Goal: Transaction & Acquisition: Register for event/course

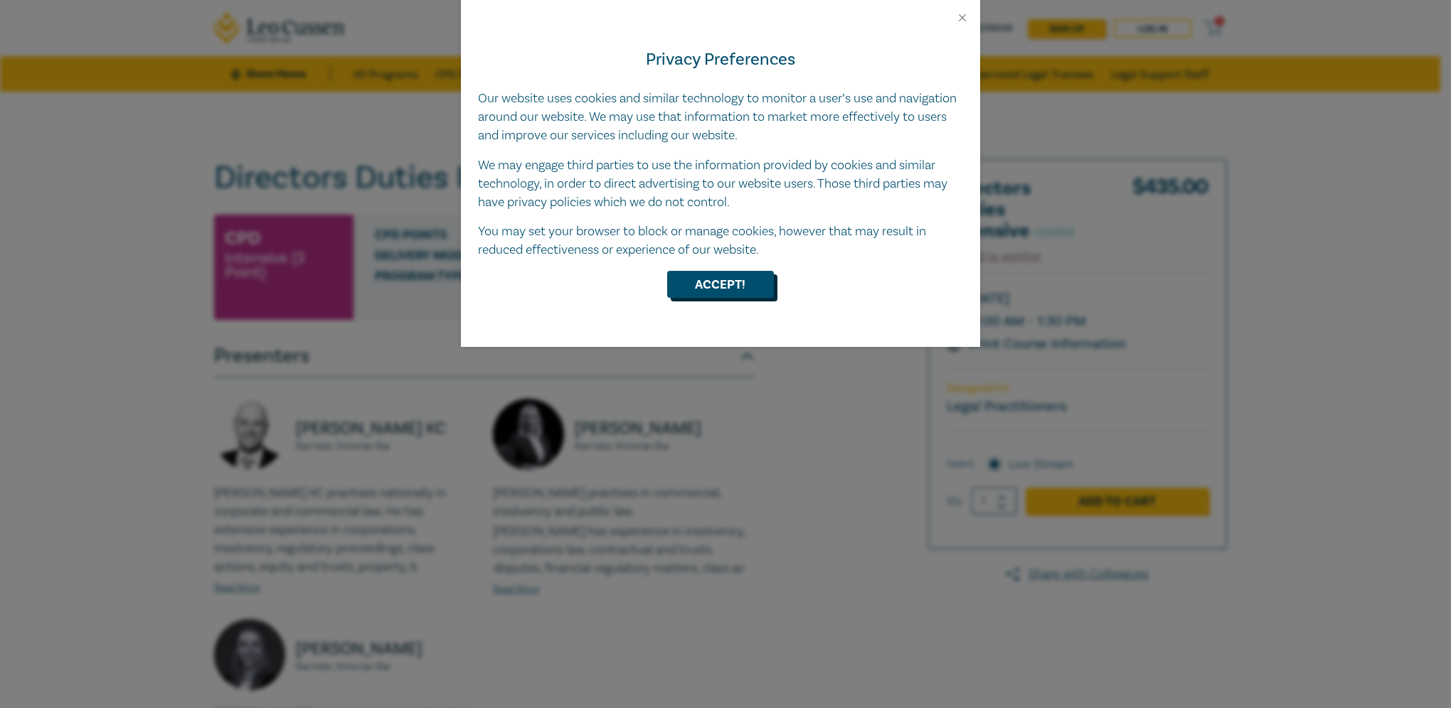
click at [712, 290] on button "Accept!" at bounding box center [720, 284] width 107 height 27
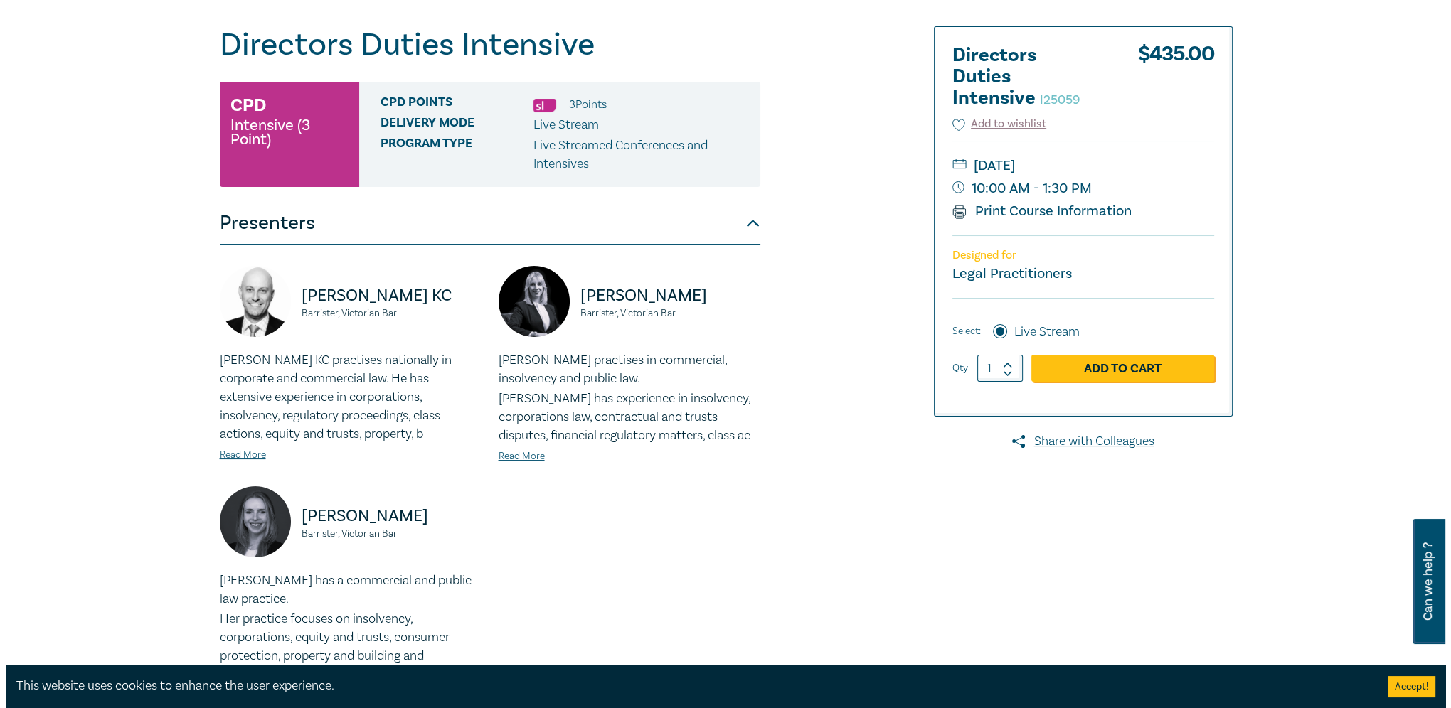
scroll to position [142, 0]
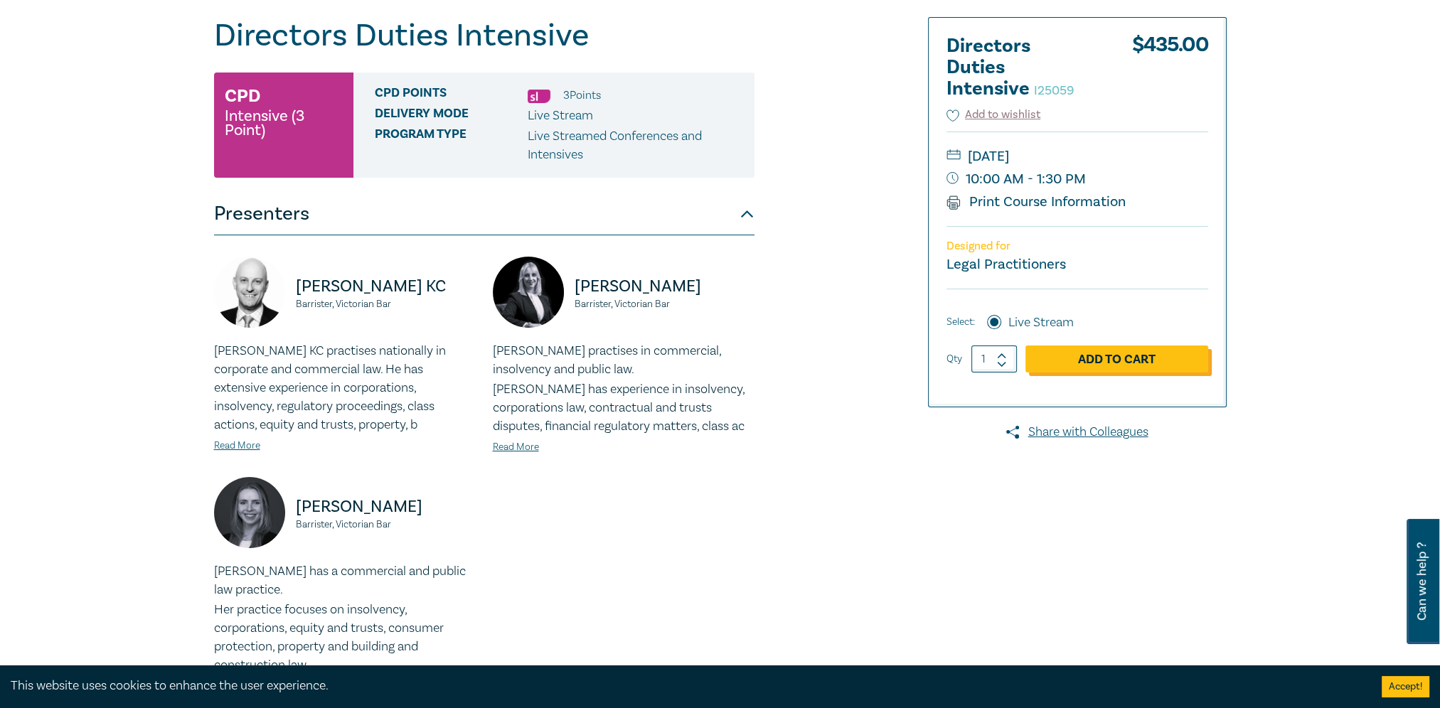
click at [1173, 358] on link "Add to Cart" at bounding box center [1116, 359] width 183 height 27
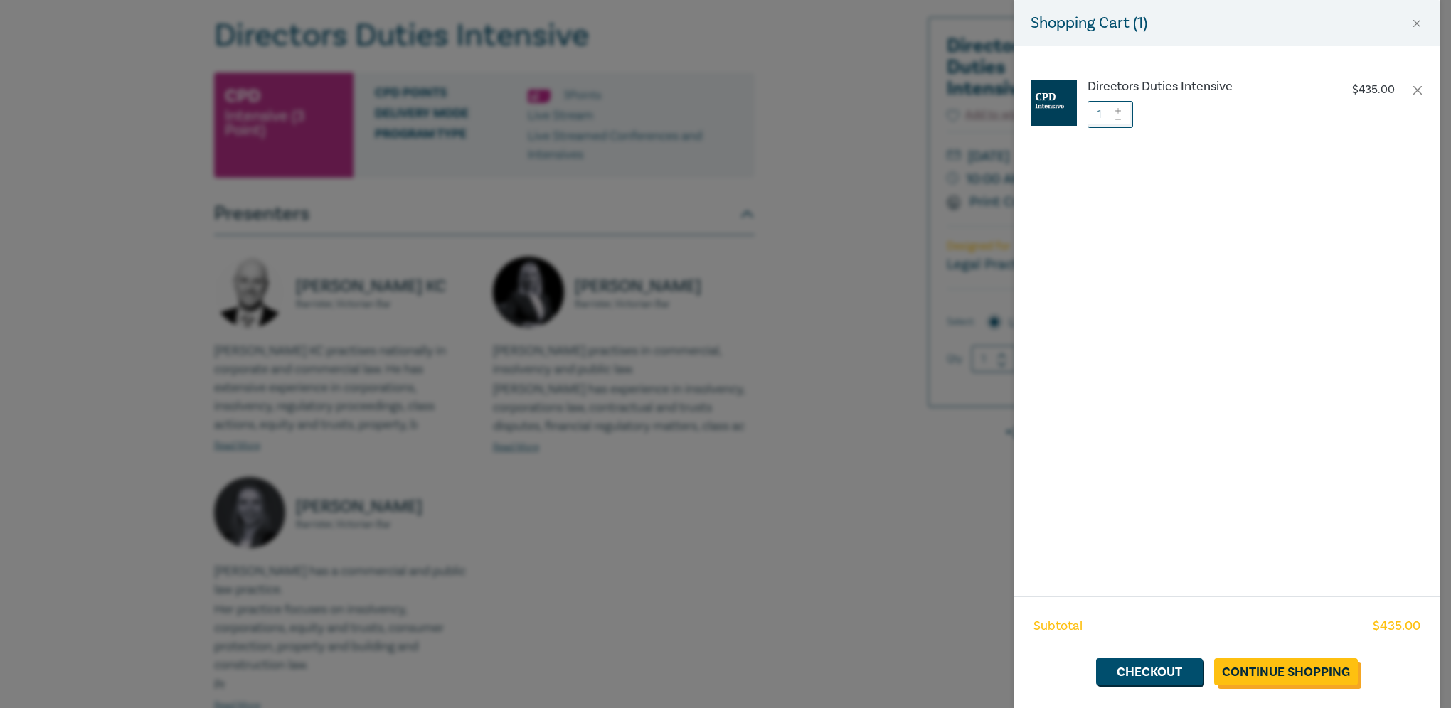
click at [1279, 675] on link "Continue Shopping" at bounding box center [1286, 671] width 144 height 27
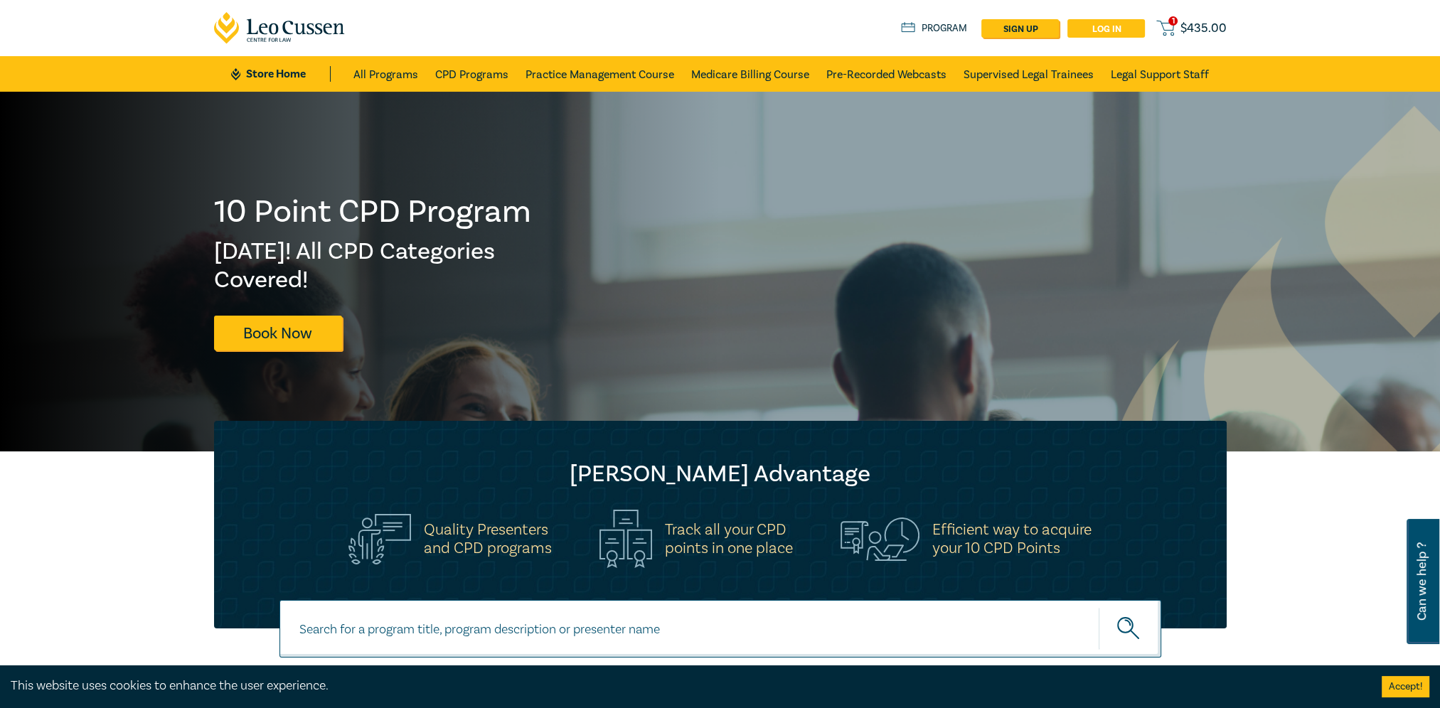
click at [1109, 28] on link "Log in" at bounding box center [1106, 28] width 78 height 18
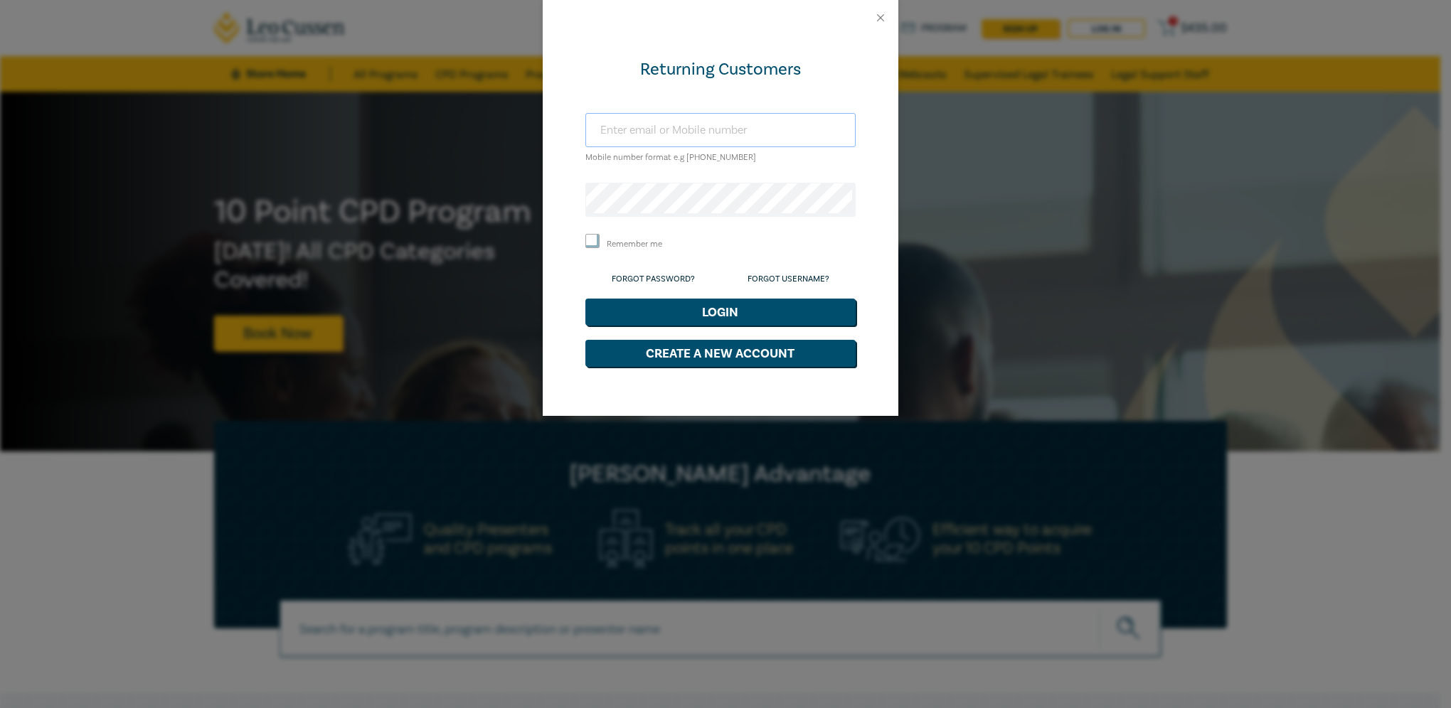
type input "[PERSON_NAME][EMAIL_ADDRESS][DOMAIN_NAME]"
click at [717, 311] on button "Login" at bounding box center [720, 312] width 270 height 27
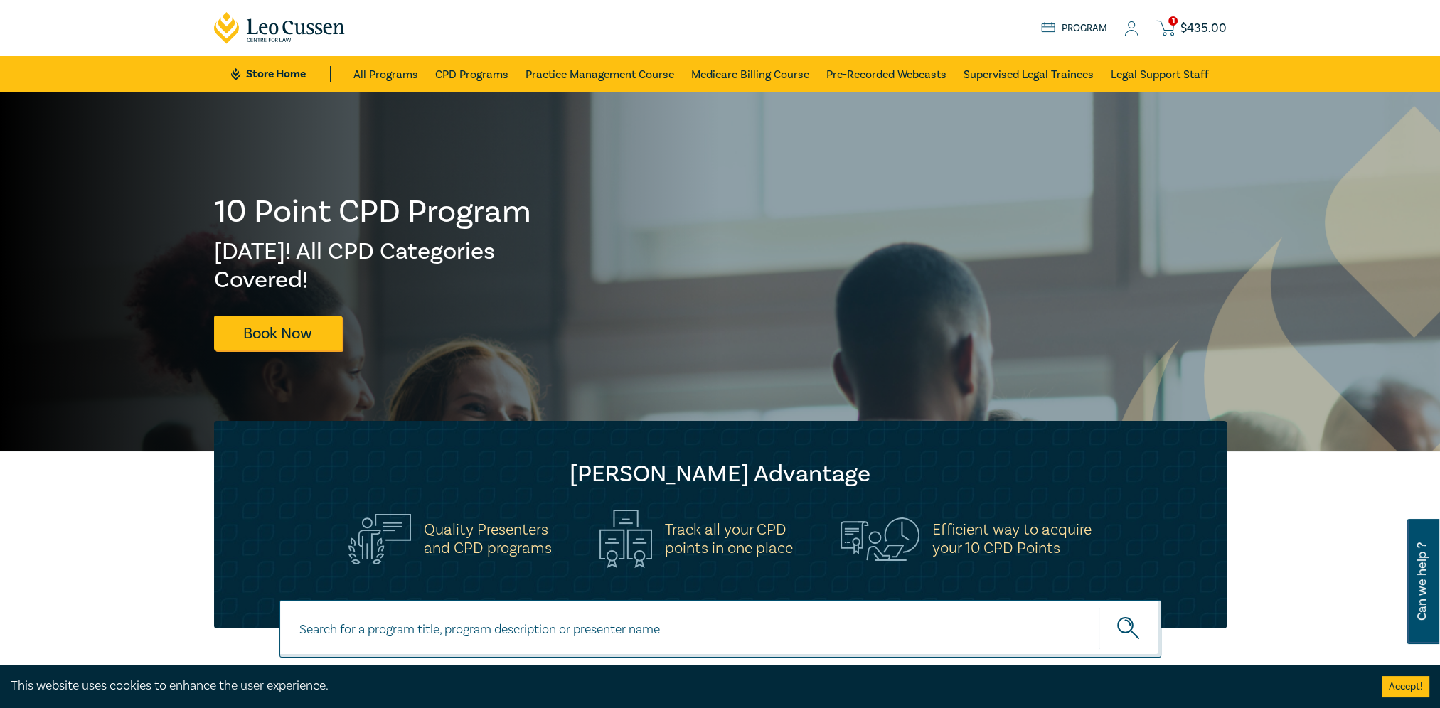
click at [1138, 27] on icon at bounding box center [1131, 28] width 14 height 15
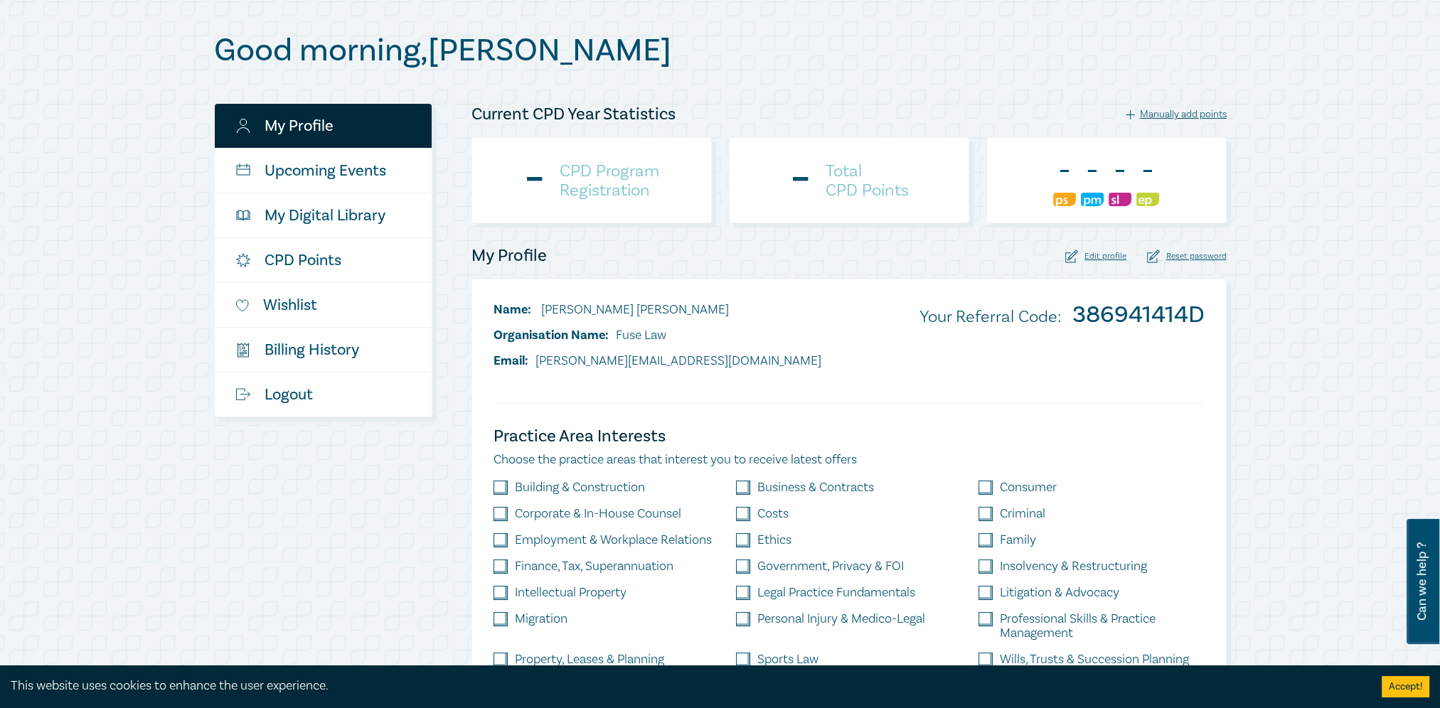
scroll to position [142, 0]
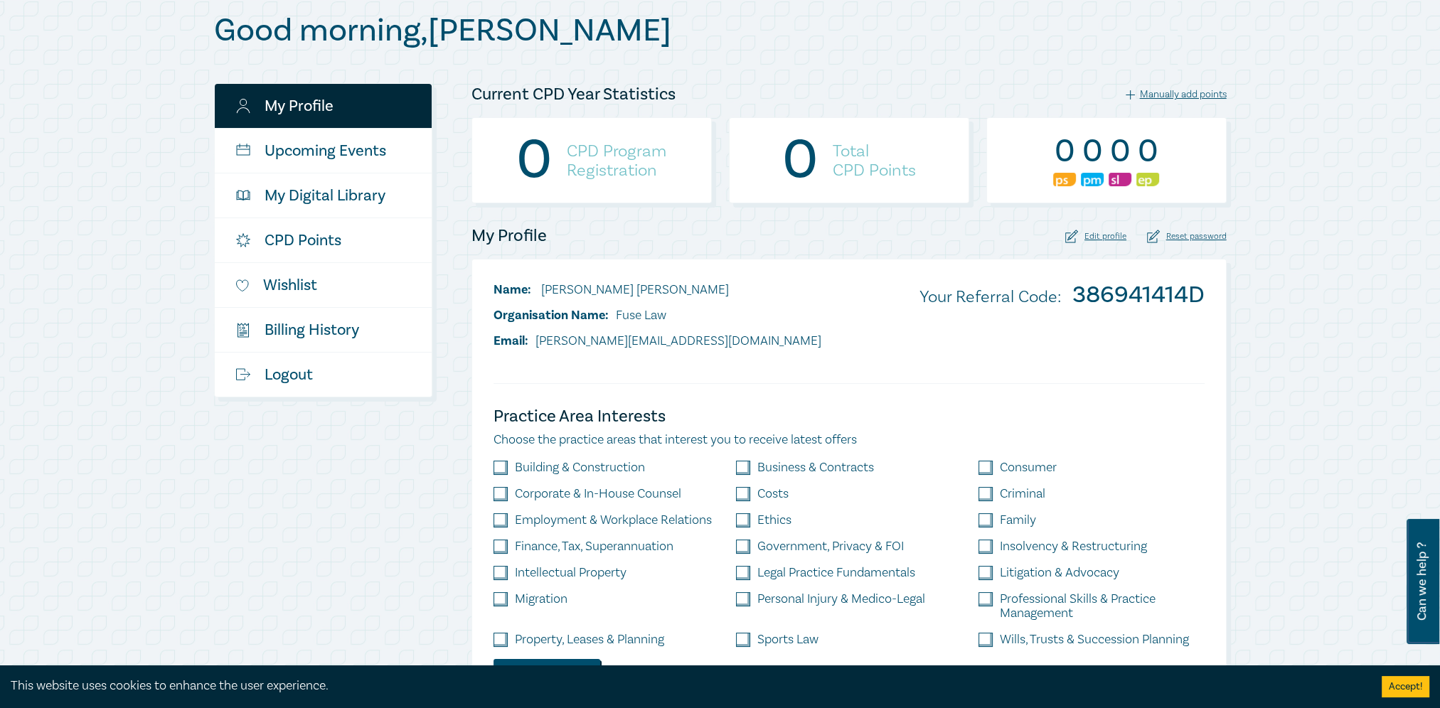
click at [1109, 236] on div "Edit profile" at bounding box center [1095, 237] width 61 height 14
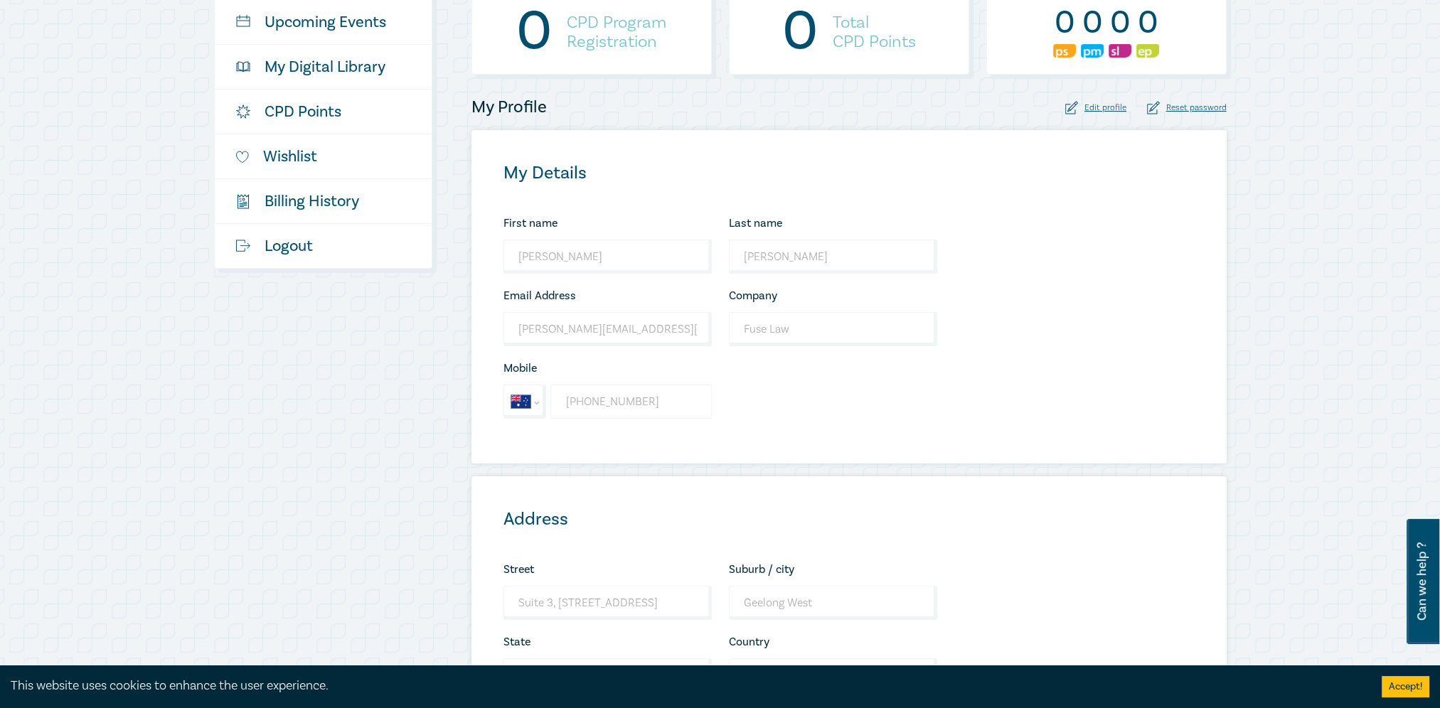
scroll to position [284, 0]
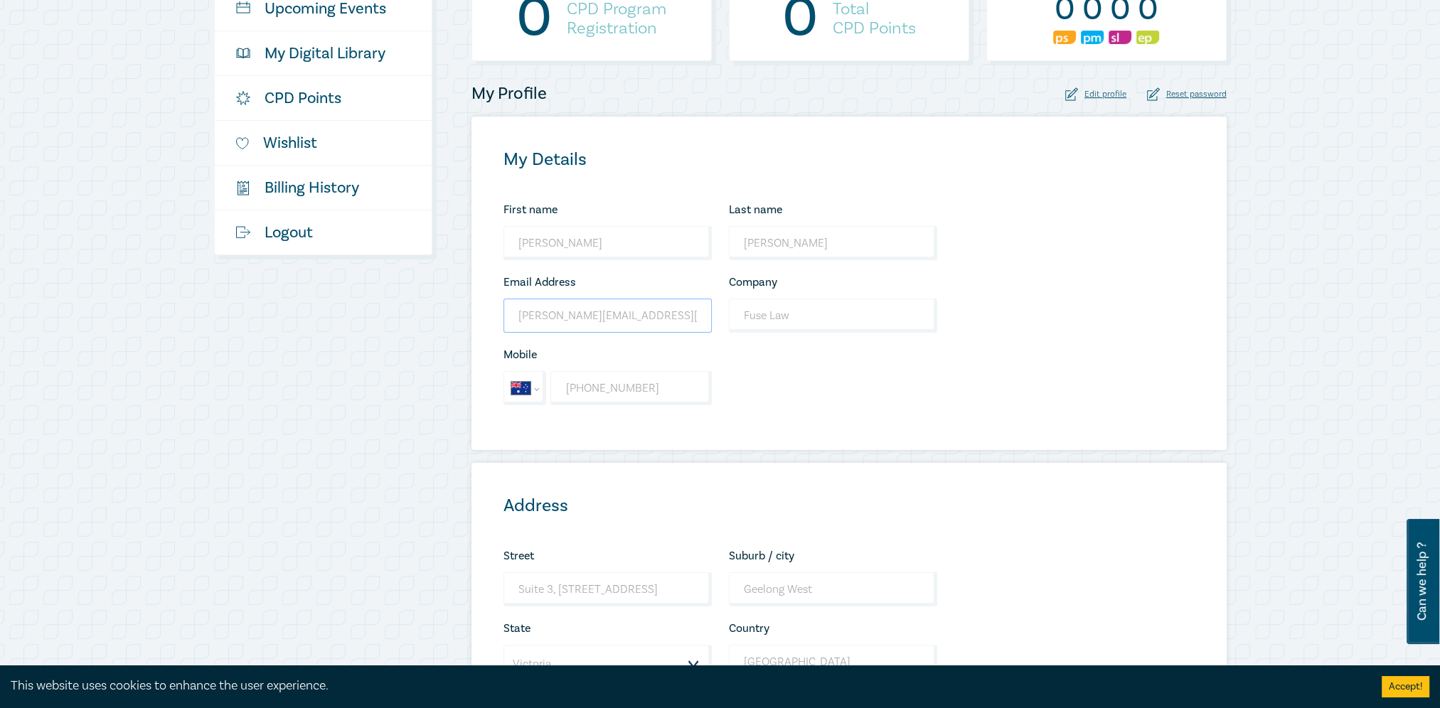
click at [652, 309] on input "[PERSON_NAME][EMAIL_ADDRESS][DOMAIN_NAME]" at bounding box center [607, 316] width 208 height 34
click at [643, 315] on input "[PERSON_NAME][EMAIL_ADDRESS][DOMAIN_NAME]" at bounding box center [607, 316] width 208 height 34
click at [642, 315] on input "[PERSON_NAME][EMAIL_ADDRESS][DOMAIN_NAME]" at bounding box center [607, 316] width 208 height 34
click at [575, 242] on input "Chris" at bounding box center [607, 243] width 208 height 34
click at [1101, 92] on div "Edit profile" at bounding box center [1095, 94] width 61 height 14
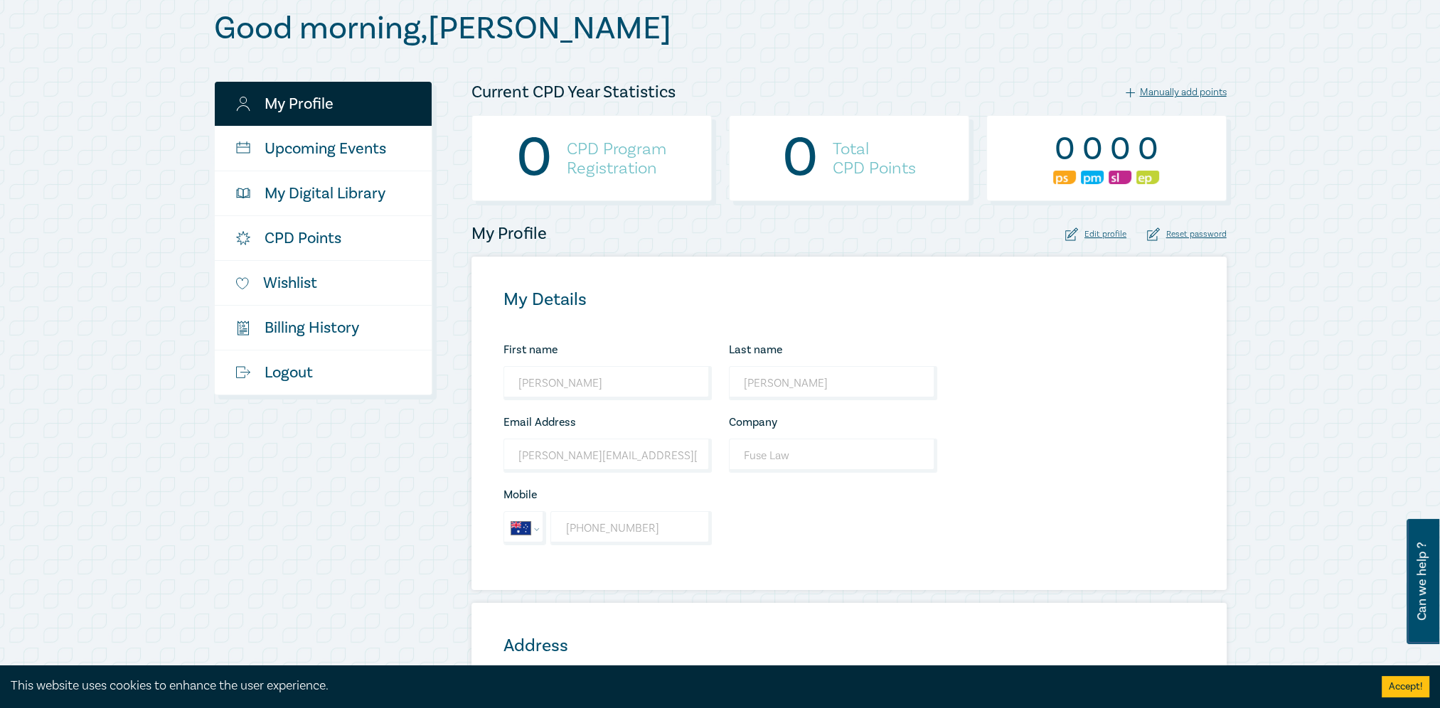
scroll to position [142, 0]
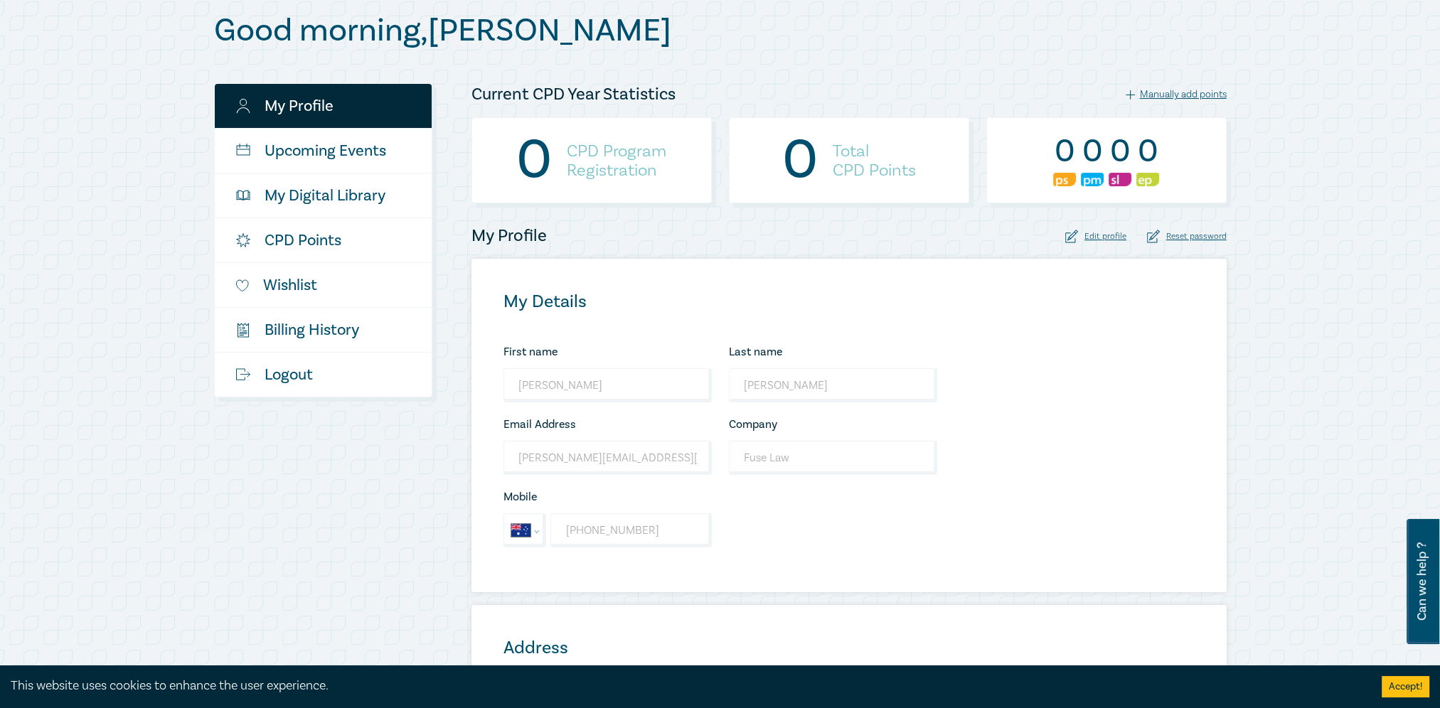
click at [1077, 239] on icon at bounding box center [1071, 236] width 13 height 13
click at [549, 388] on input "Chris" at bounding box center [607, 385] width 208 height 34
type input "Chris"
click at [673, 454] on input "[PERSON_NAME][EMAIL_ADDRESS][DOMAIN_NAME]" at bounding box center [607, 458] width 208 height 34
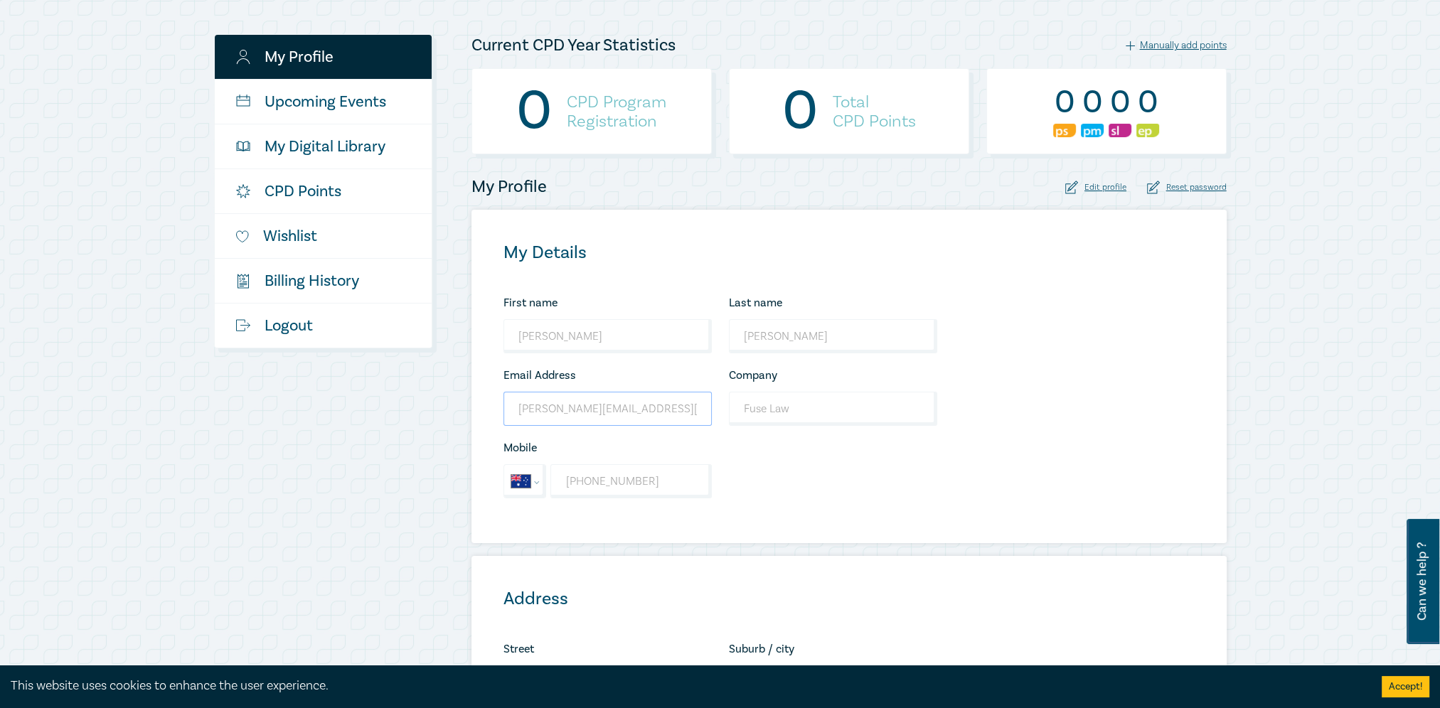
scroll to position [427, 0]
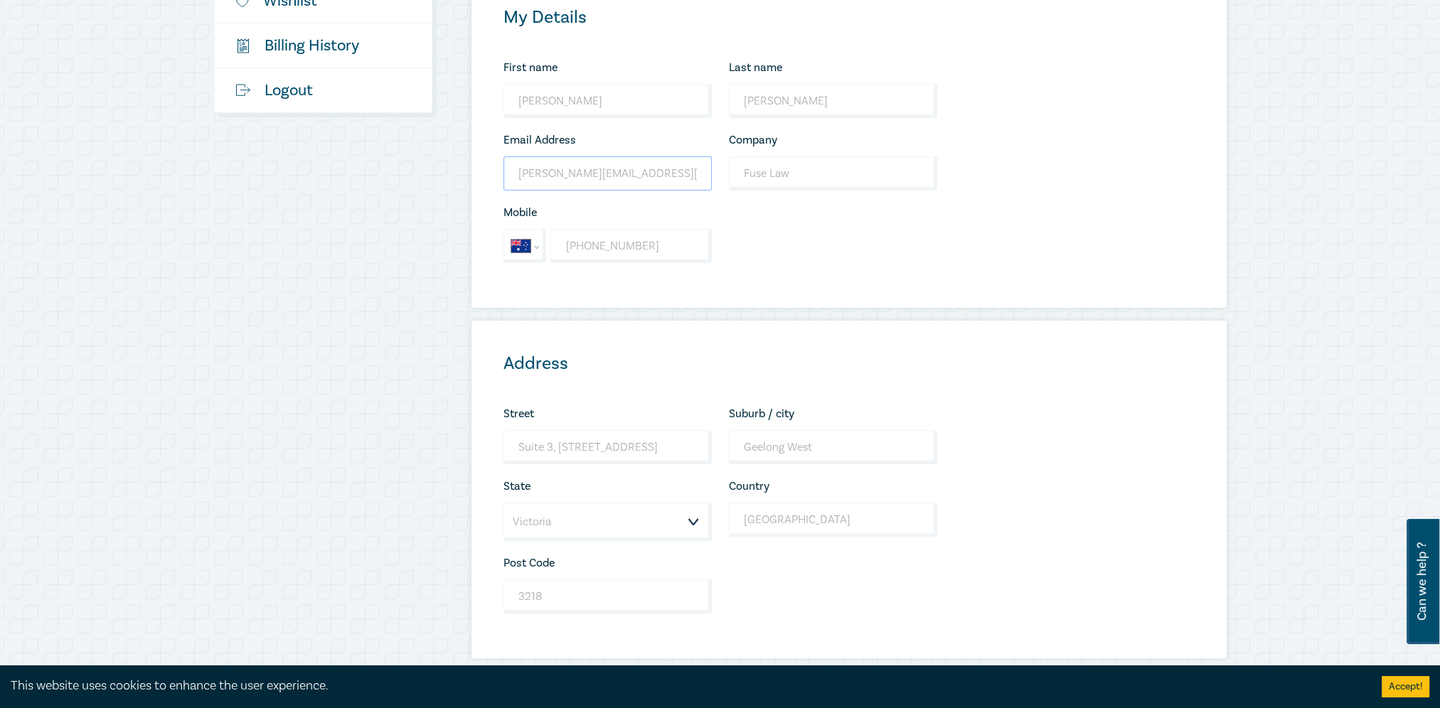
click at [651, 166] on input "[PERSON_NAME][EMAIL_ADDRESS][DOMAIN_NAME]" at bounding box center [607, 173] width 208 height 34
click at [651, 183] on input "[PERSON_NAME][EMAIL_ADDRESS][DOMAIN_NAME]" at bounding box center [607, 173] width 208 height 34
click at [656, 181] on input "[PERSON_NAME][EMAIL_ADDRESS][DOMAIN_NAME]" at bounding box center [607, 173] width 208 height 34
click at [657, 174] on input "[PERSON_NAME][EMAIL_ADDRESS][DOMAIN_NAME]" at bounding box center [607, 173] width 208 height 34
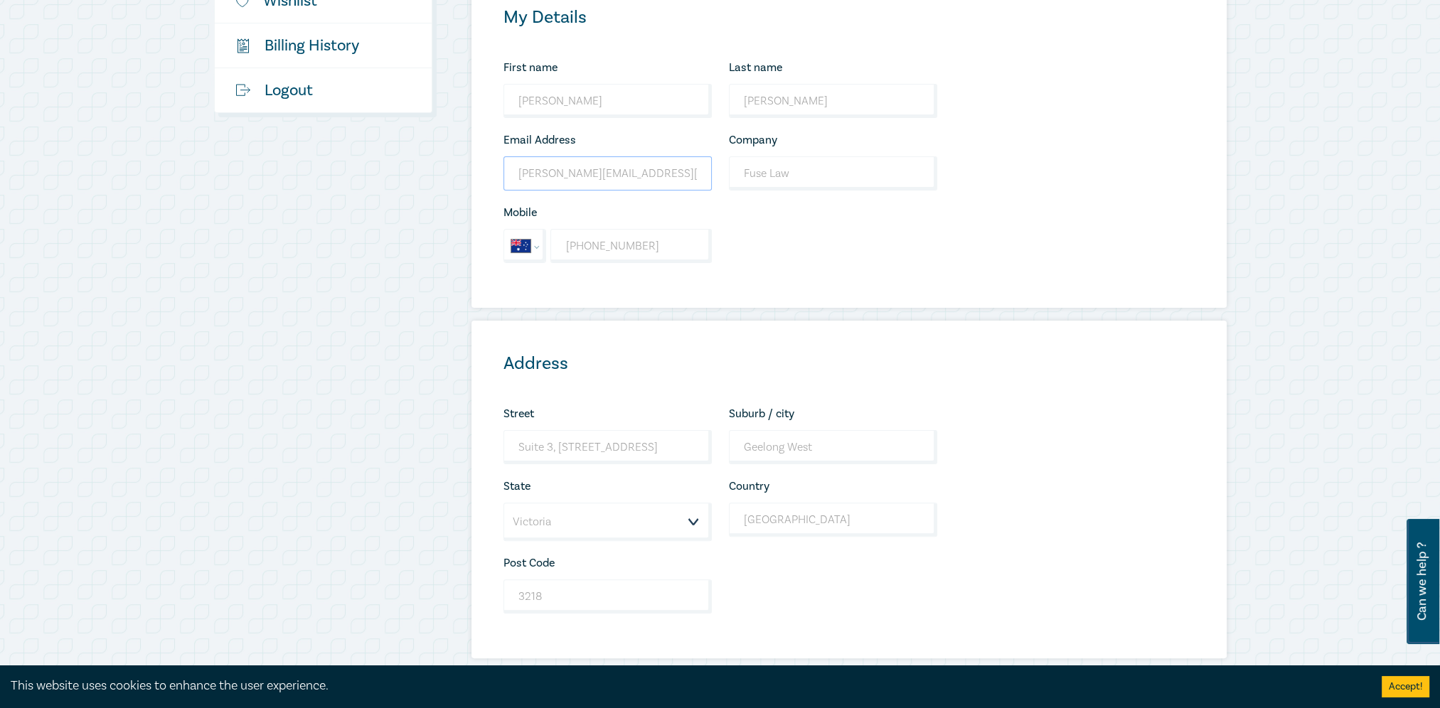
click at [654, 171] on input "[PERSON_NAME][EMAIL_ADDRESS][DOMAIN_NAME]" at bounding box center [607, 173] width 208 height 34
click at [617, 177] on input "[PERSON_NAME][EMAIL_ADDRESS][DOMAIN_NAME]" at bounding box center [607, 173] width 208 height 34
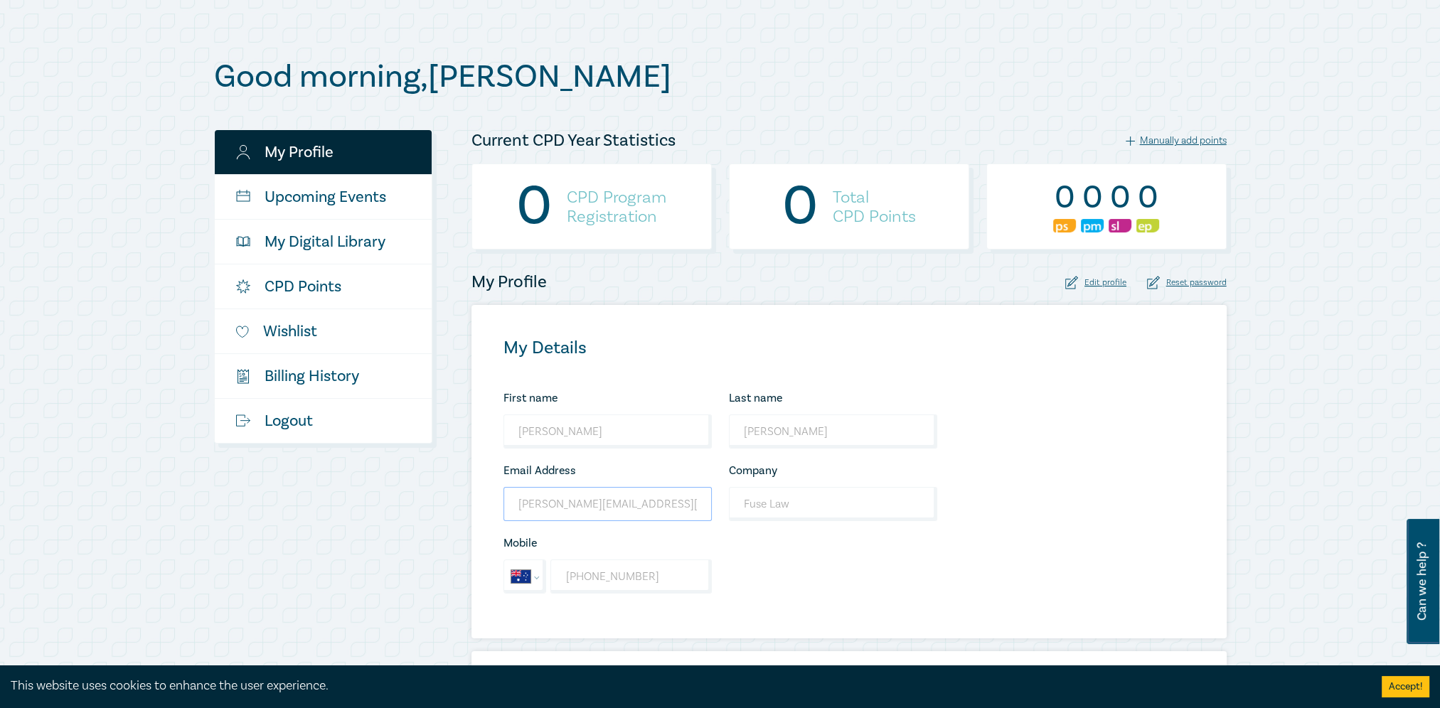
scroll to position [0, 0]
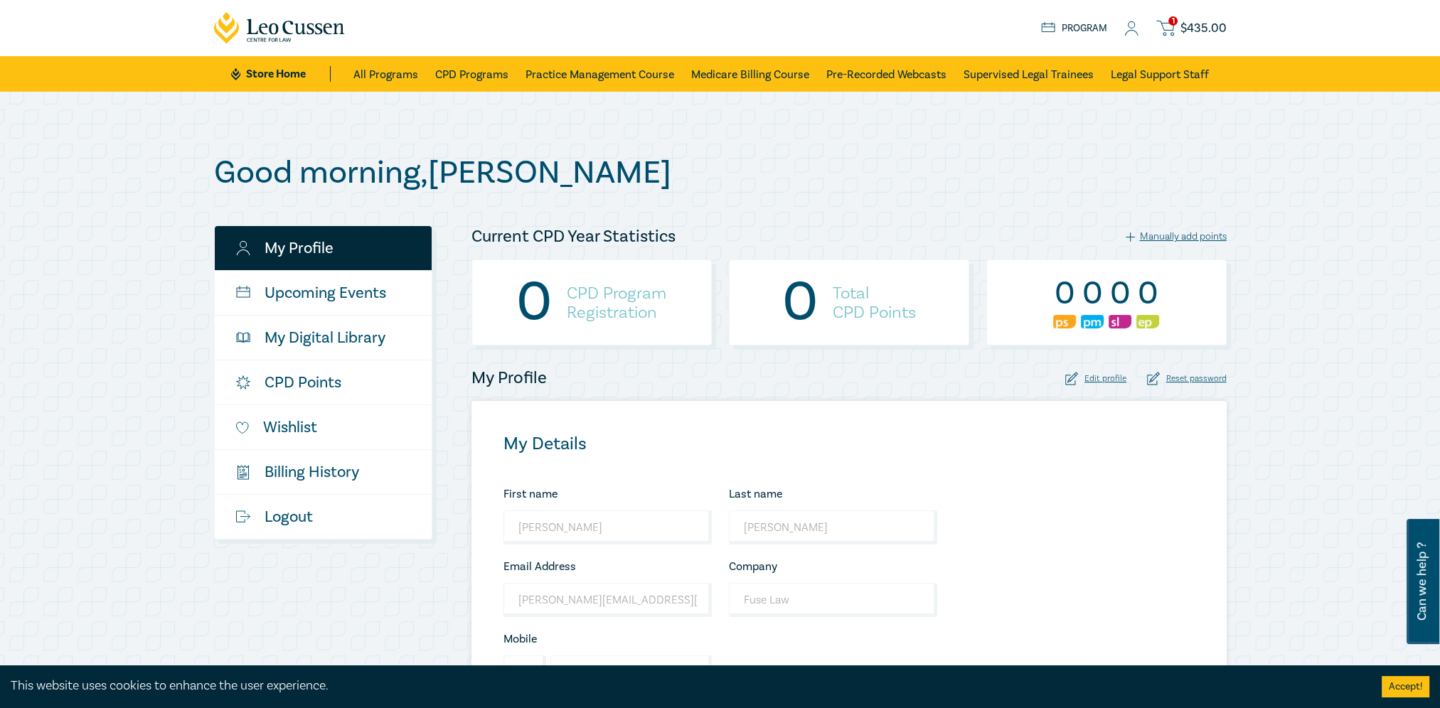
click at [1212, 31] on span "$ 435.00" at bounding box center [1203, 29] width 46 height 16
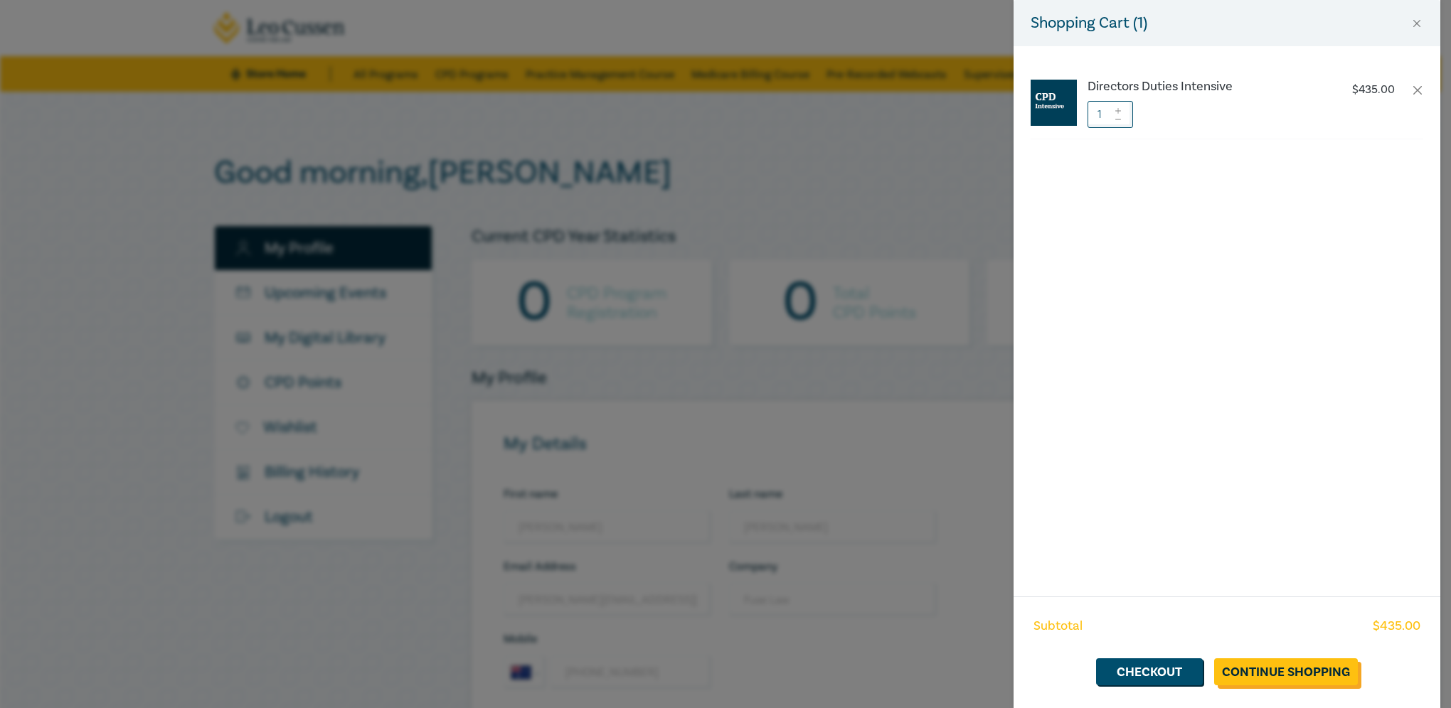
click at [1294, 677] on link "Continue Shopping" at bounding box center [1286, 671] width 144 height 27
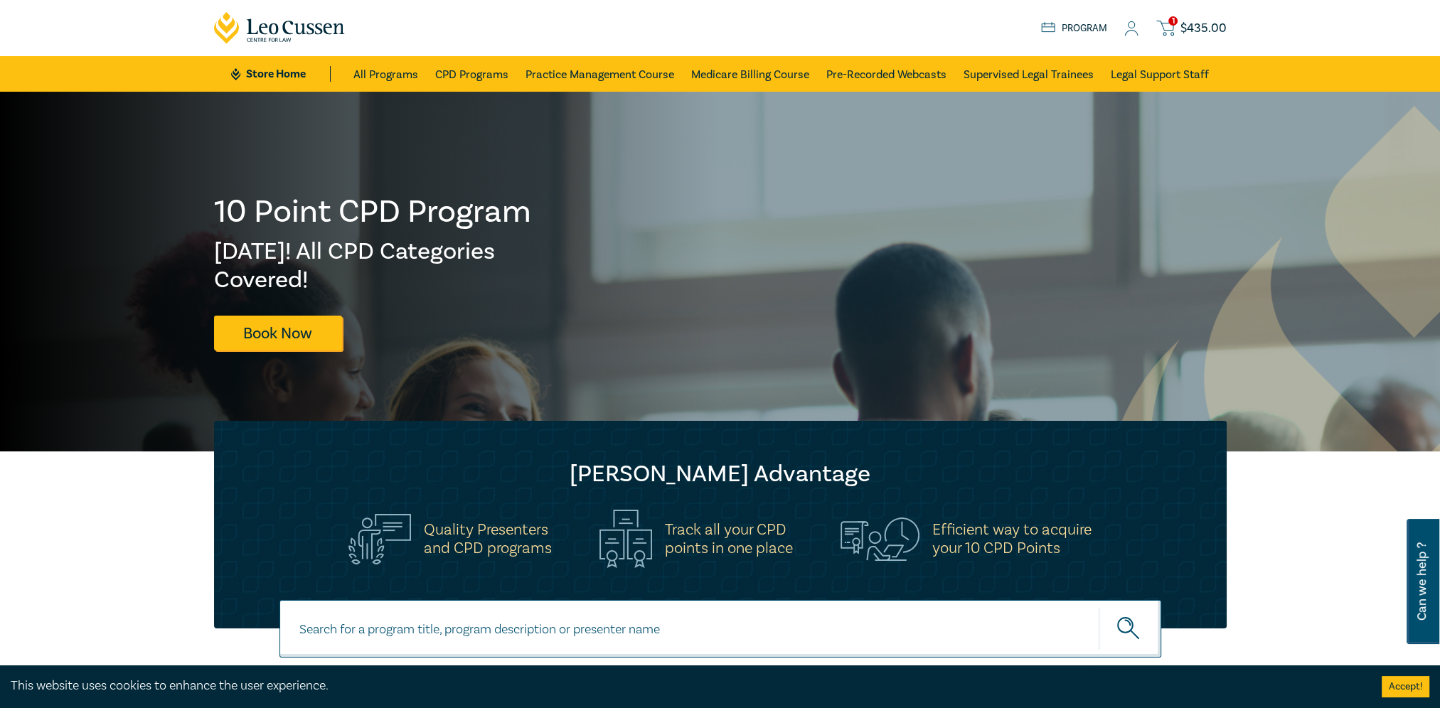
click at [1203, 23] on span "$ 435.00" at bounding box center [1203, 29] width 46 height 16
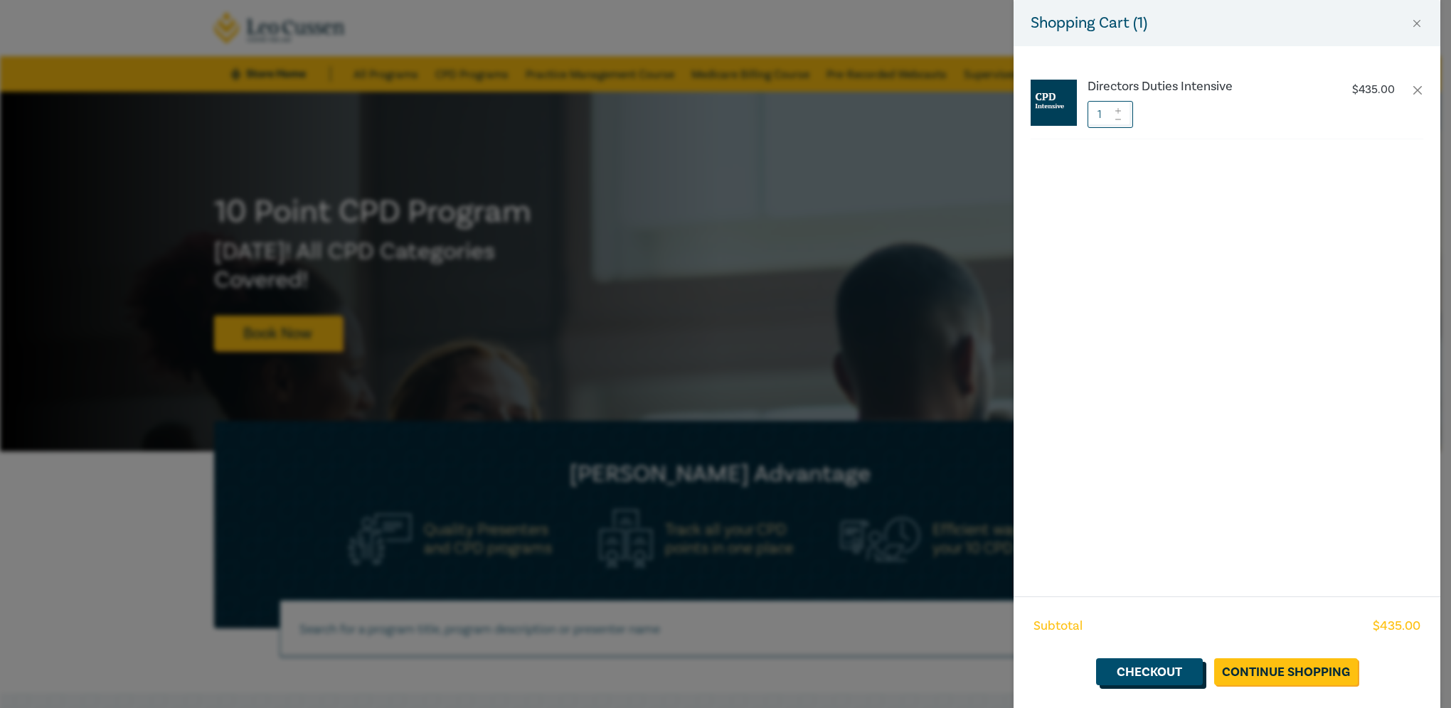
click at [1149, 671] on link "Checkout" at bounding box center [1149, 671] width 107 height 27
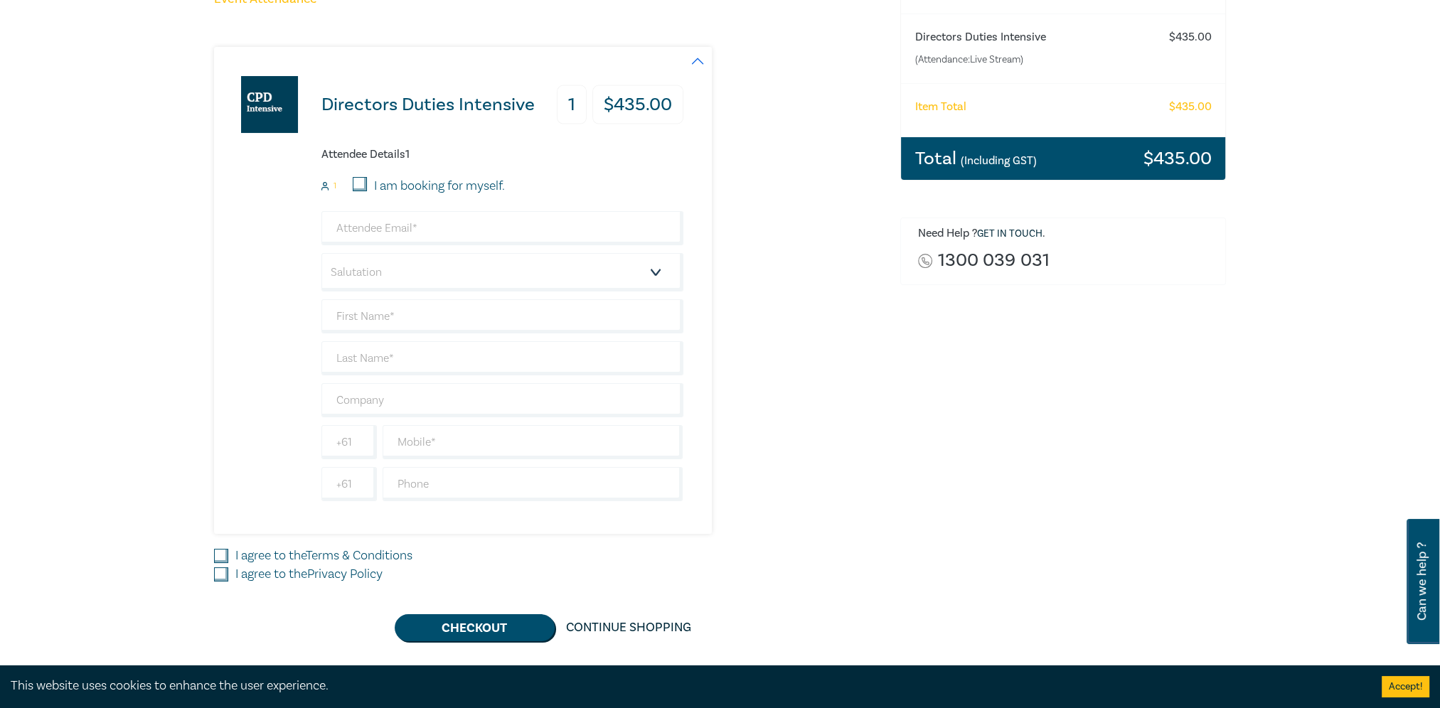
scroll to position [213, 0]
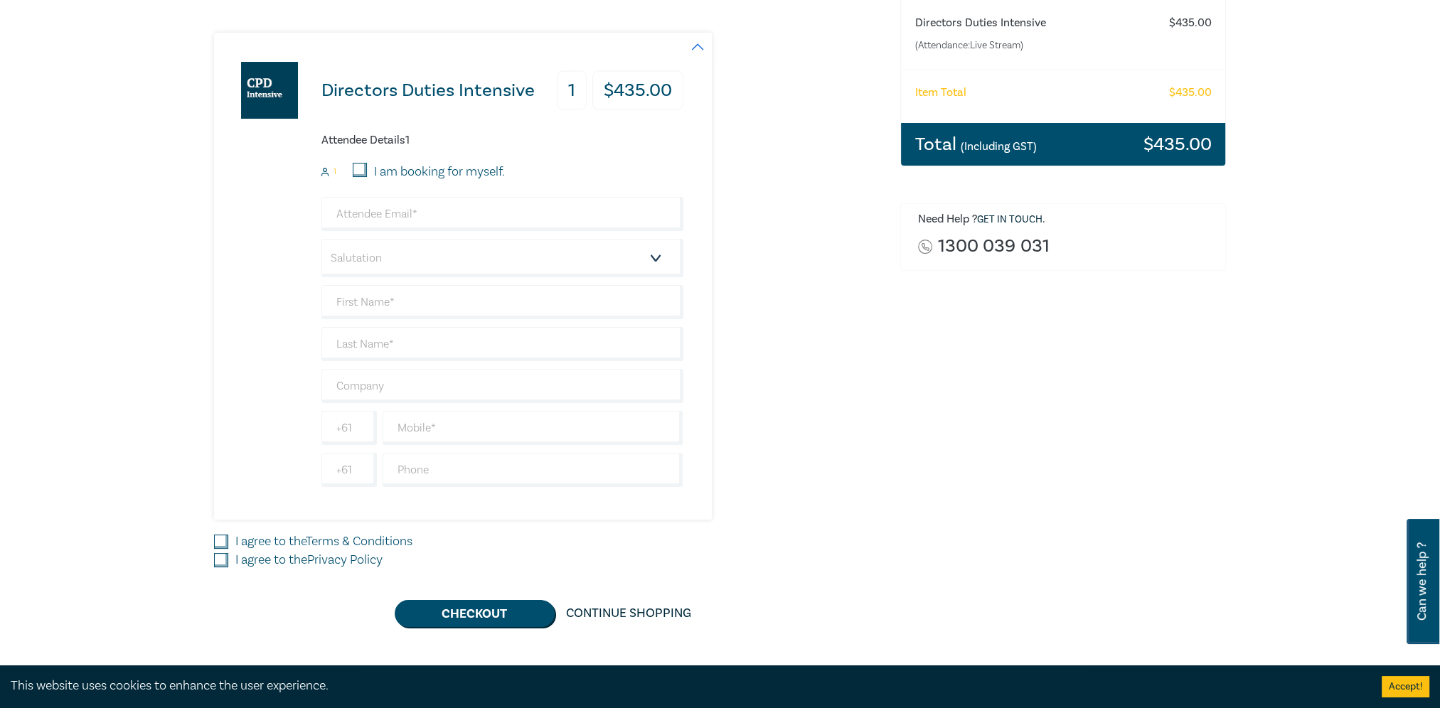
click at [471, 171] on label "I am booking for myself." at bounding box center [439, 172] width 131 height 18
click at [367, 171] on input "I am booking for myself." at bounding box center [360, 170] width 14 height 14
checkbox input "true"
type input "[PERSON_NAME][EMAIL_ADDRESS][DOMAIN_NAME]"
type input "Chris"
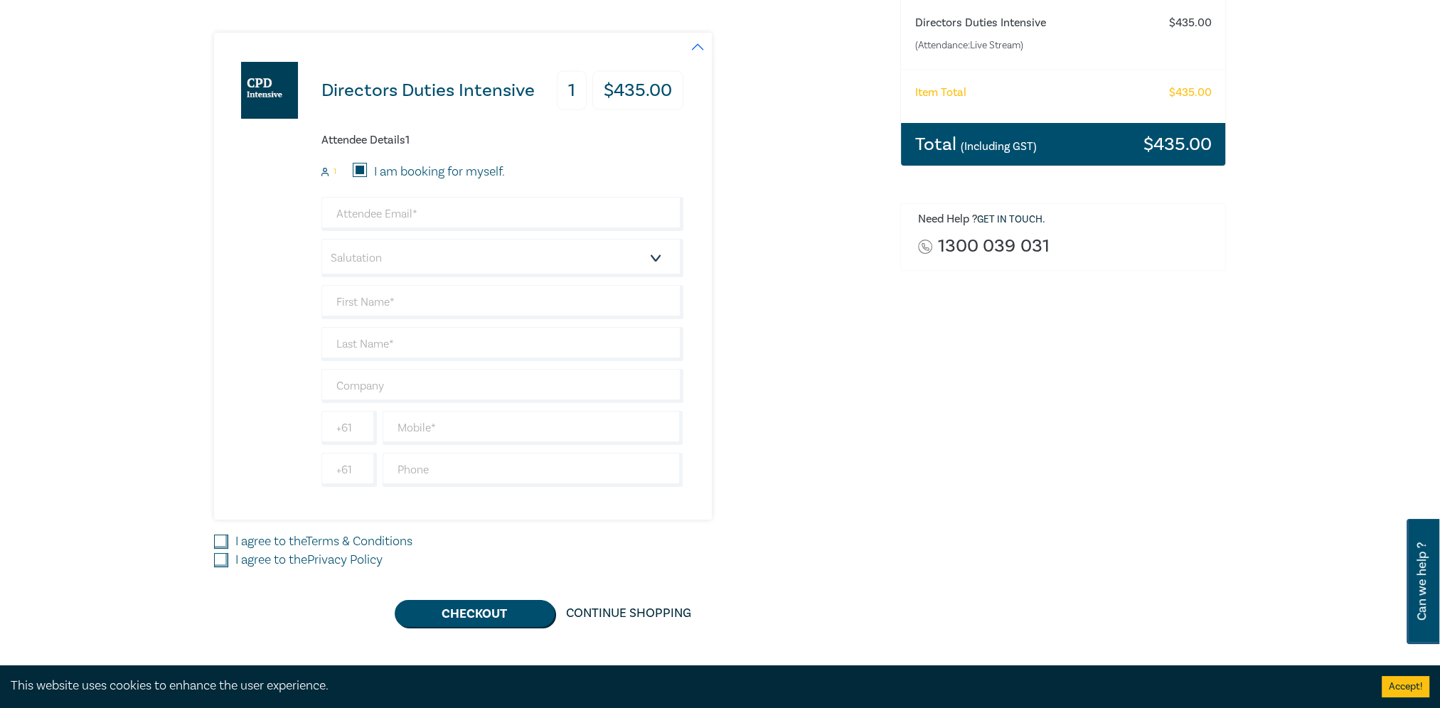
type input "Burrell"
type input "Fuse Law"
type input "417832153"
click at [570, 255] on select "Salutation Mr. Mrs. Ms. Miss Dr. Prof. Other" at bounding box center [502, 258] width 362 height 38
select select "Mr."
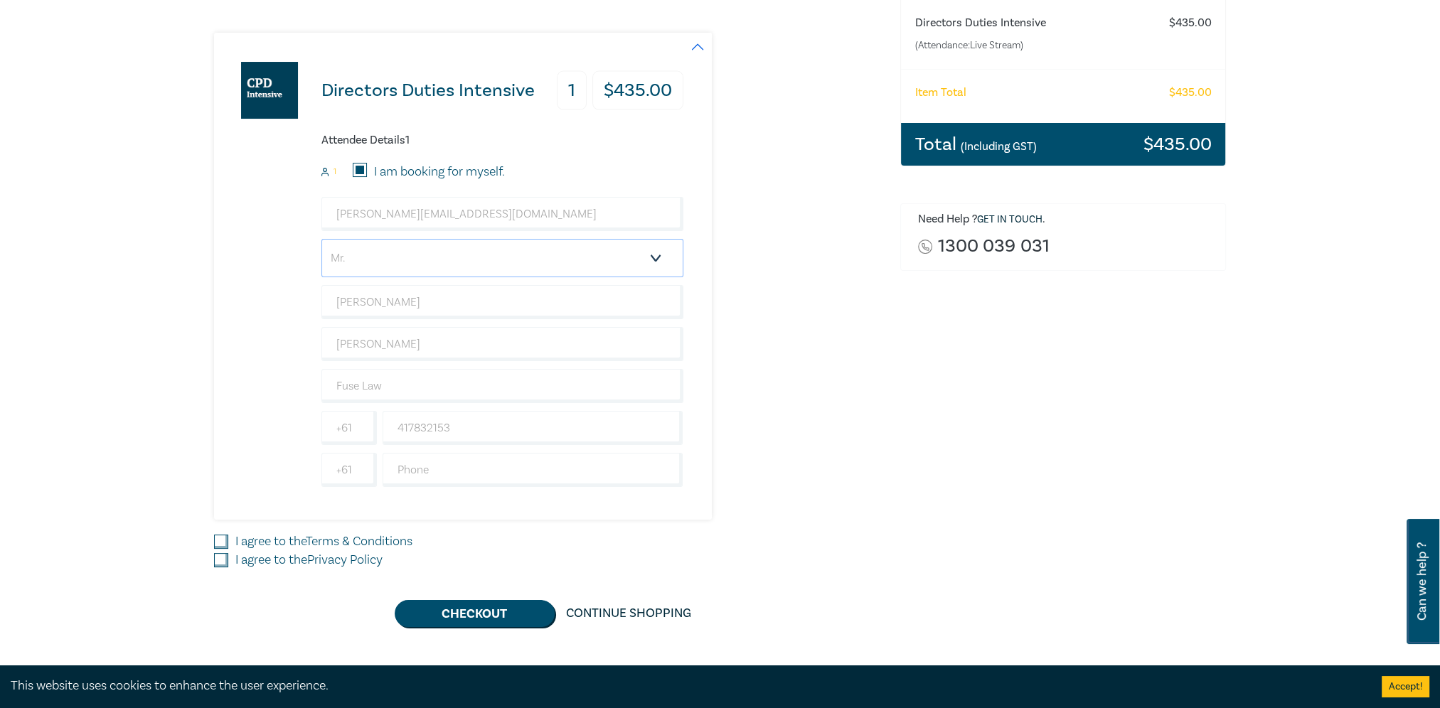
click at [321, 239] on select "Salutation Mr. Mrs. Ms. Miss Dr. Prof. Other" at bounding box center [502, 258] width 362 height 38
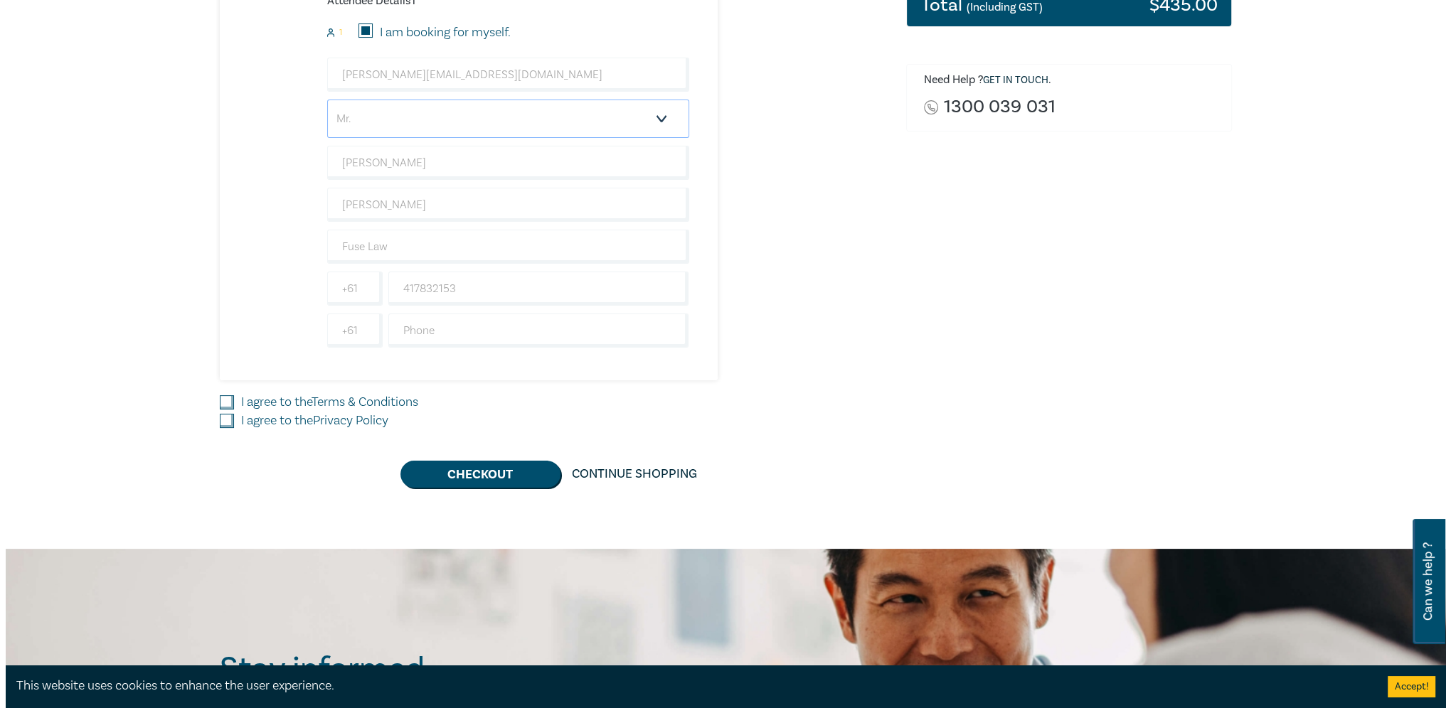
scroll to position [356, 0]
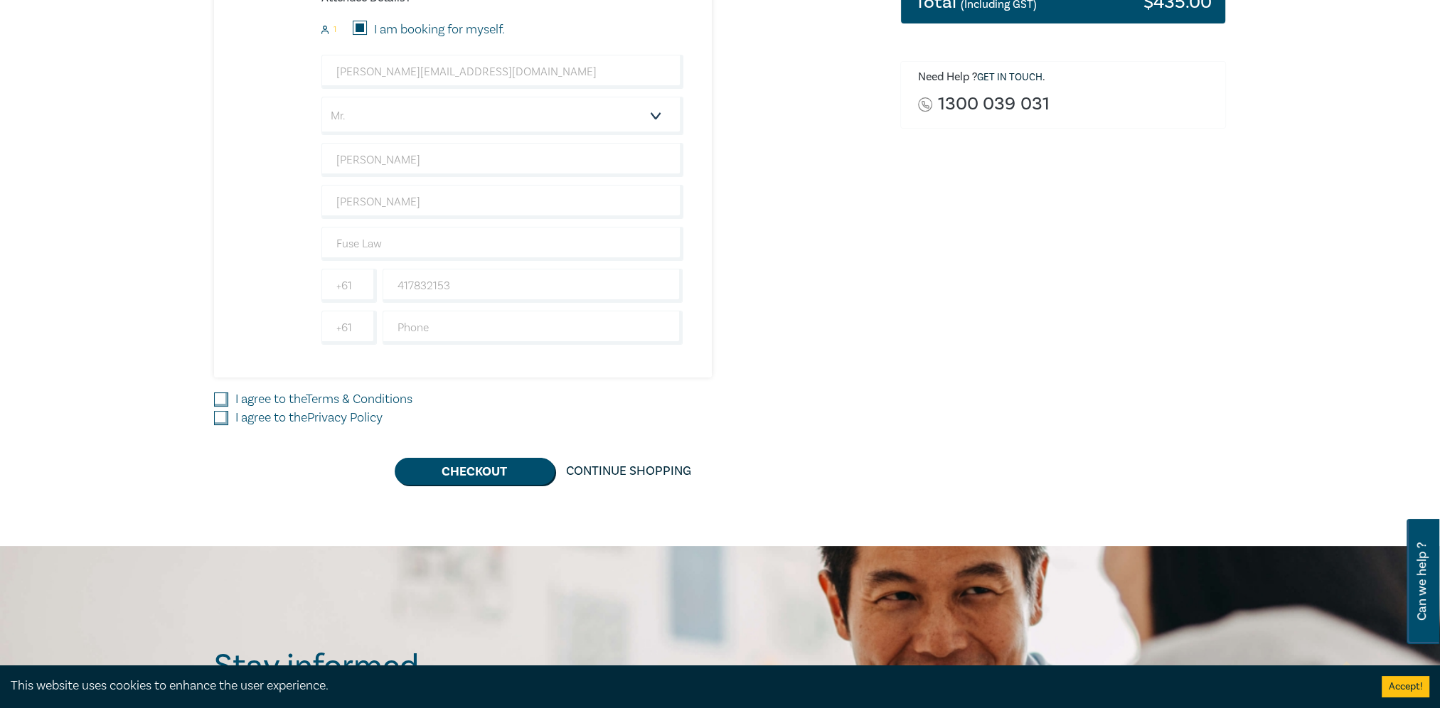
click at [395, 395] on link "Terms & Conditions" at bounding box center [359, 399] width 107 height 16
click at [228, 395] on input "I agree to the Terms & Conditions" at bounding box center [221, 399] width 14 height 14
checkbox input "true"
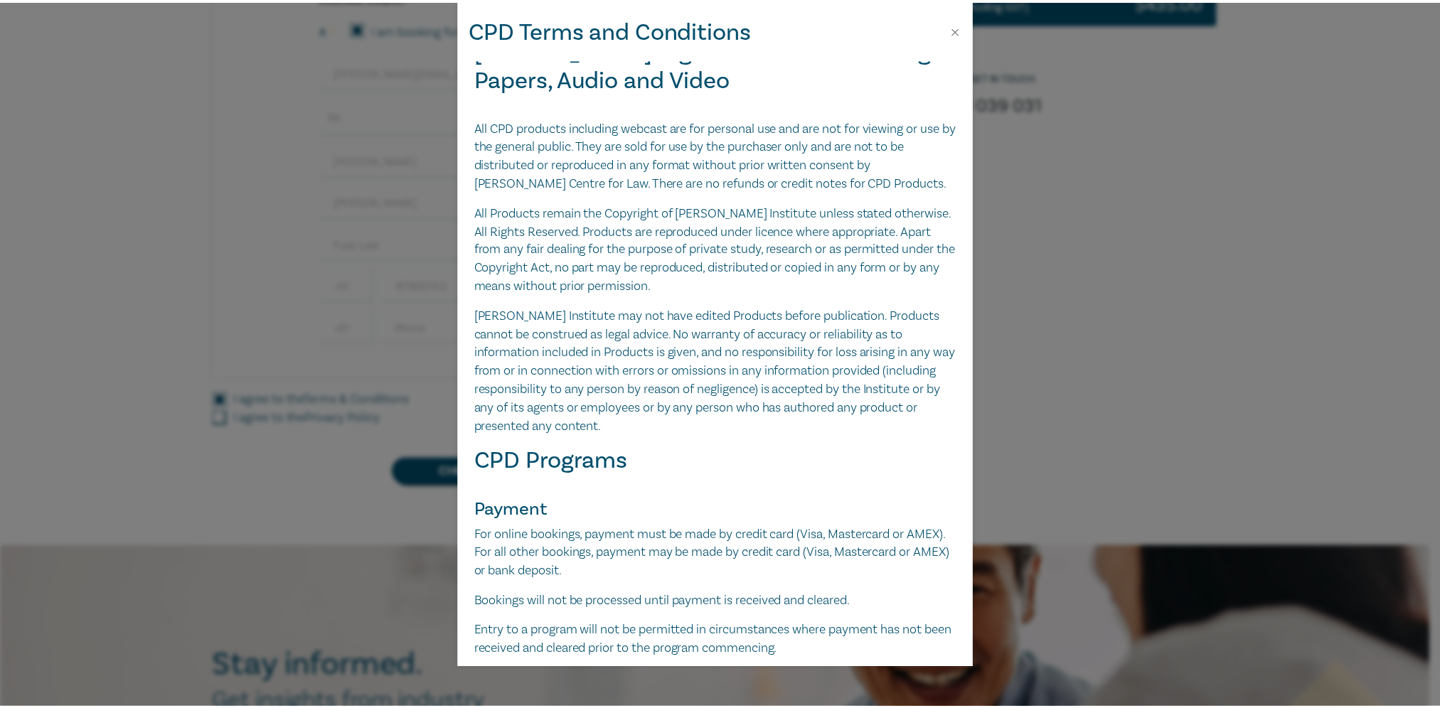
scroll to position [0, 0]
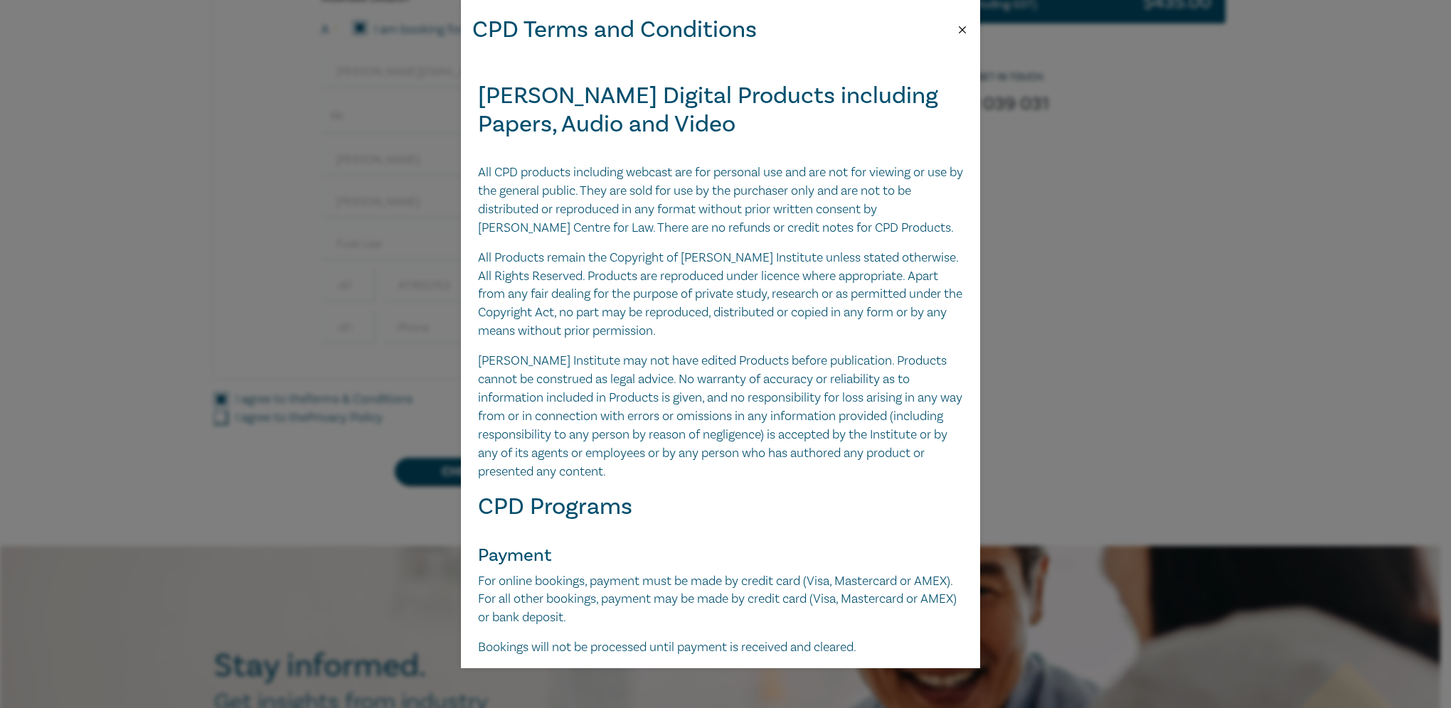
click at [960, 28] on button "Close" at bounding box center [962, 29] width 13 height 13
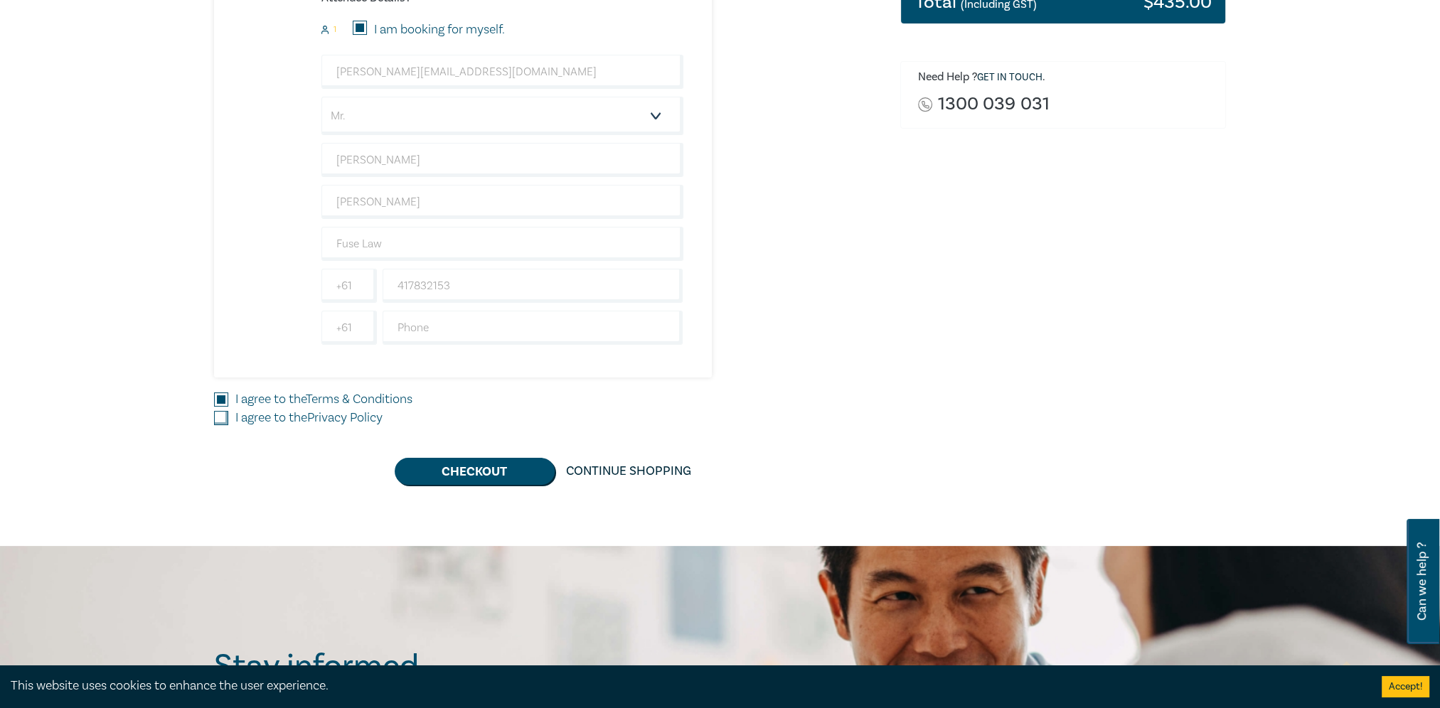
click at [347, 420] on link "Privacy Policy" at bounding box center [344, 418] width 75 height 16
click at [228, 420] on input "I agree to the Privacy Policy" at bounding box center [221, 418] width 14 height 14
checkbox input "true"
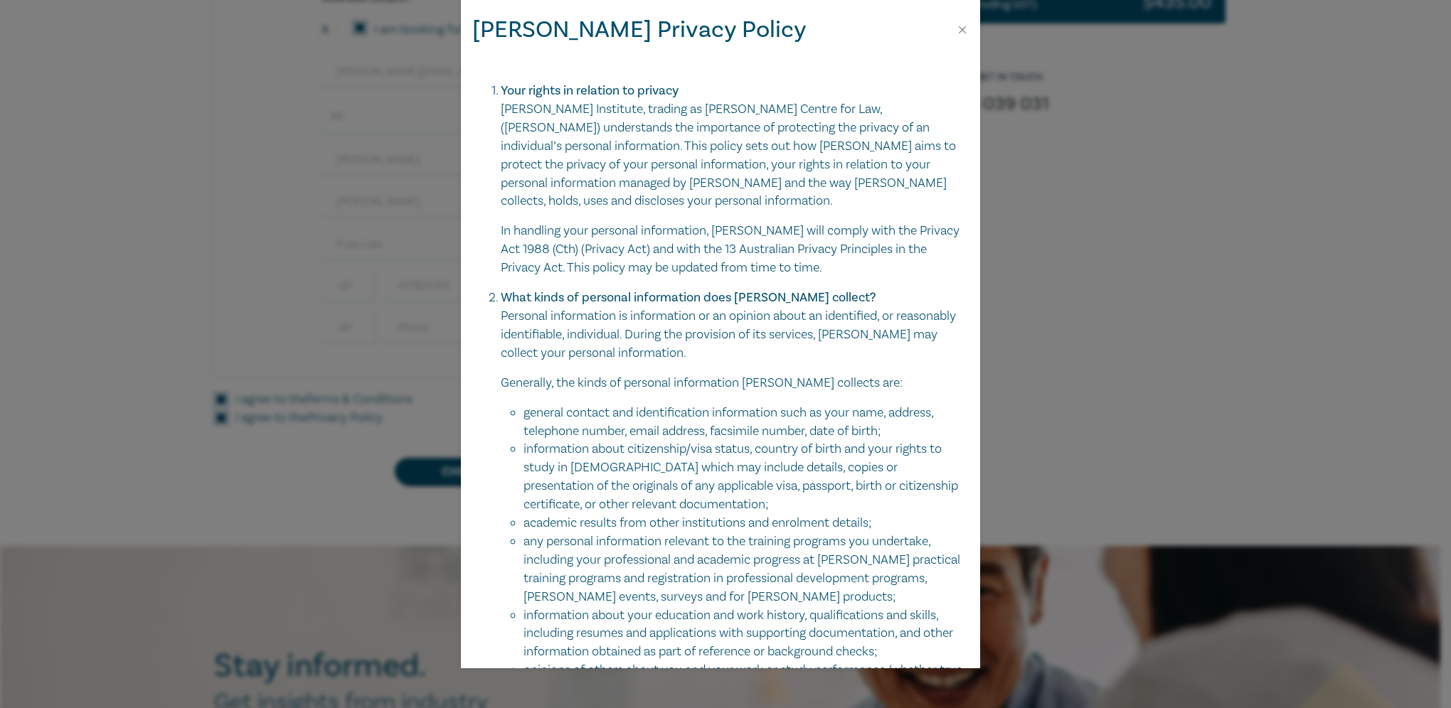
click at [953, 37] on div "Leo Cussen Privacy Policy" at bounding box center [720, 29] width 519 height 59
click at [961, 31] on button "Close" at bounding box center [962, 29] width 13 height 13
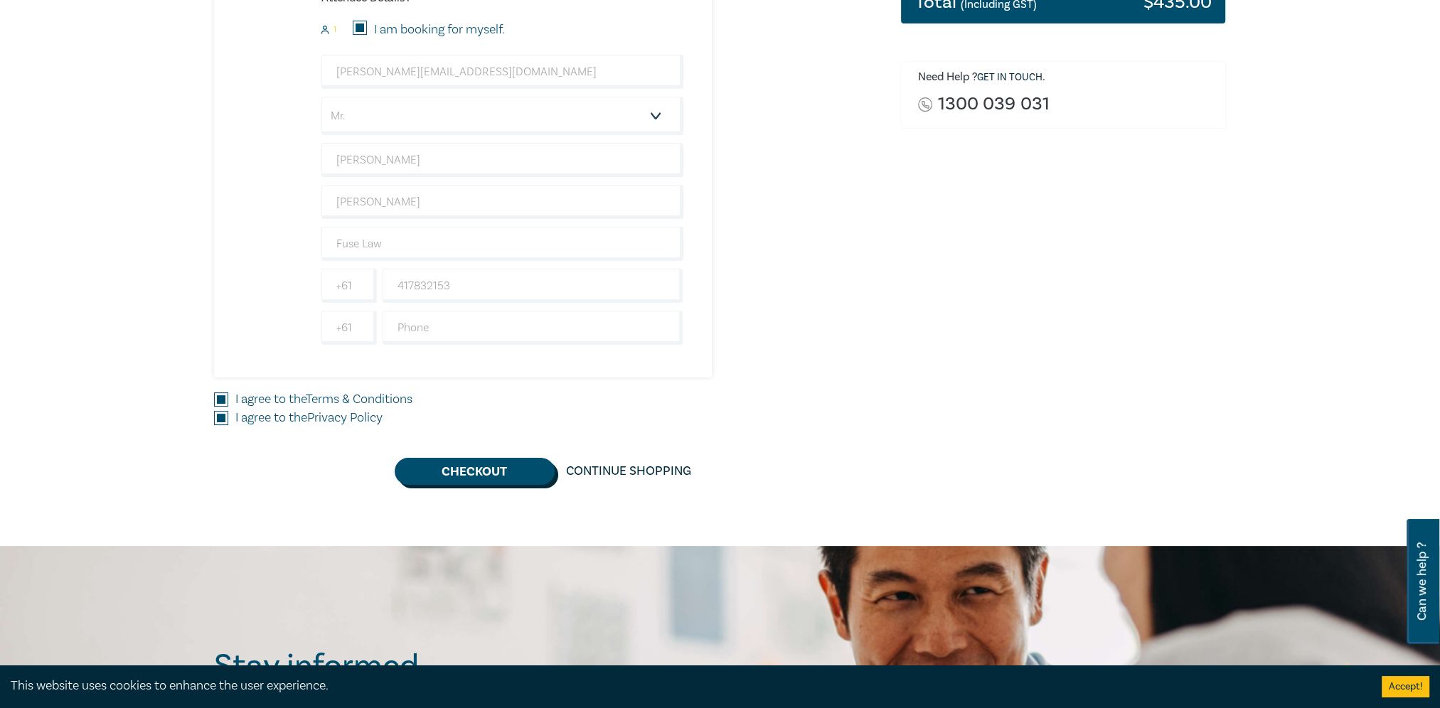
click at [471, 476] on button "Checkout" at bounding box center [475, 471] width 160 height 27
